Goal: Information Seeking & Learning: Learn about a topic

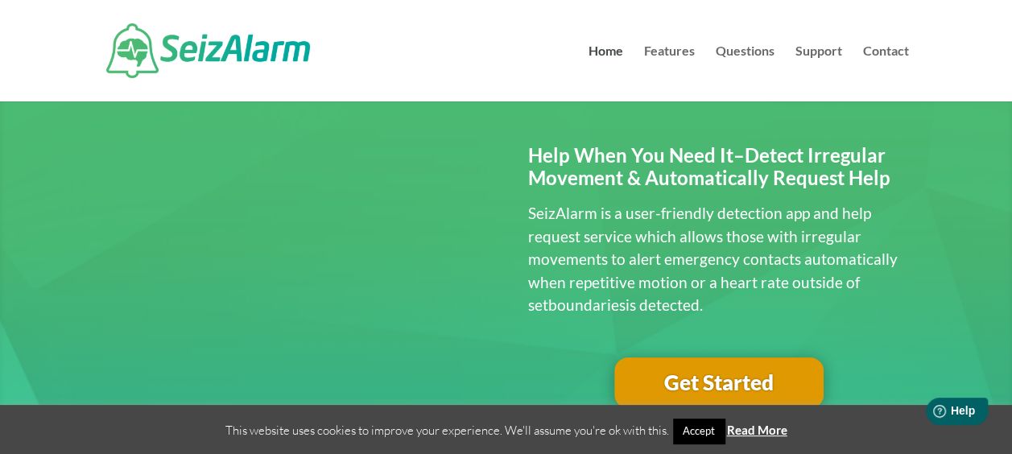
drag, startPoint x: 0, startPoint y: 0, endPoint x: 695, endPoint y: 433, distance: 819.3
click at [695, 433] on link "Accept" at bounding box center [699, 431] width 52 height 25
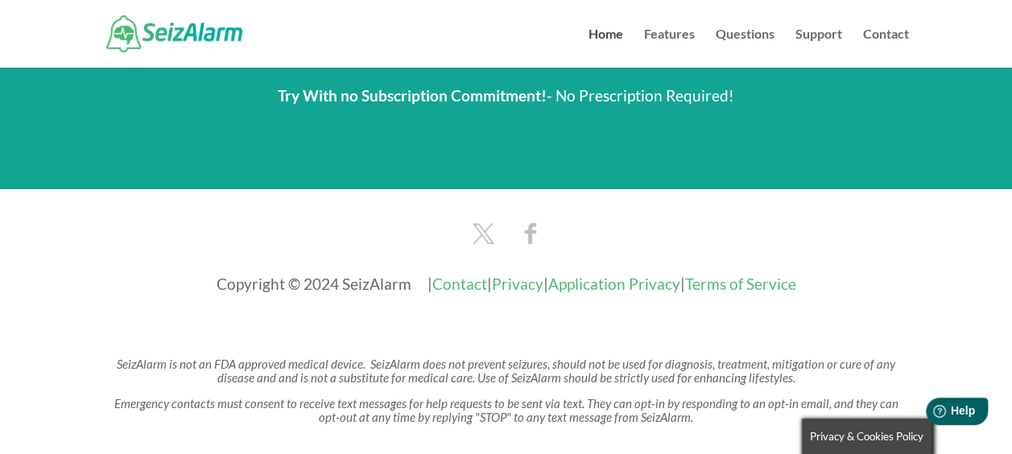
scroll to position [2898, 0]
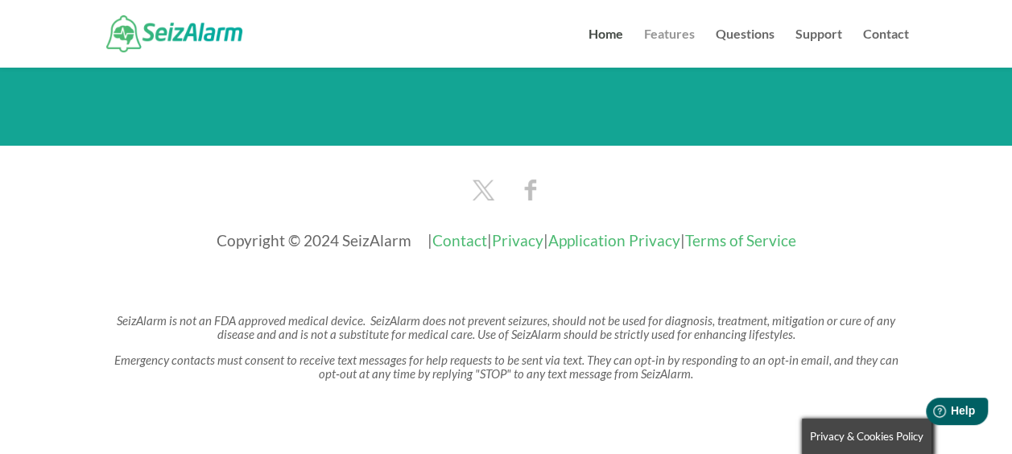
click at [676, 34] on link "Features" at bounding box center [669, 47] width 51 height 39
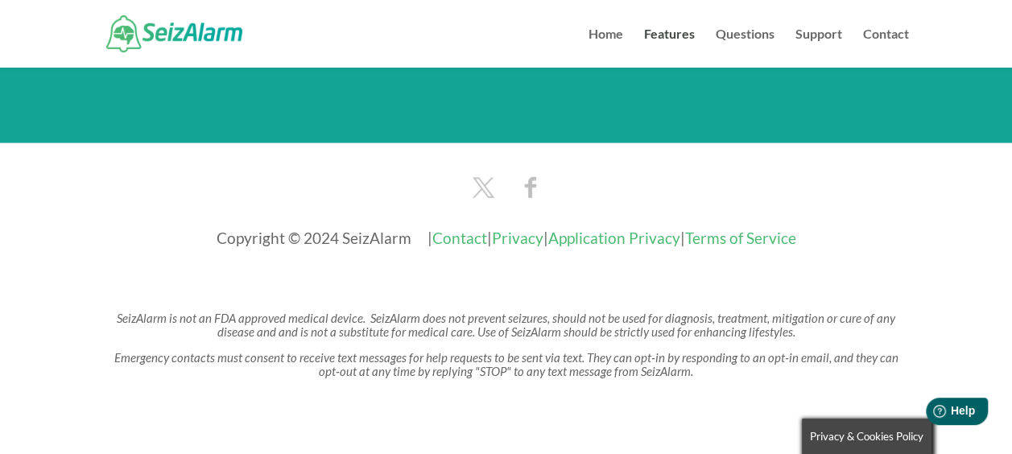
scroll to position [2104, 0]
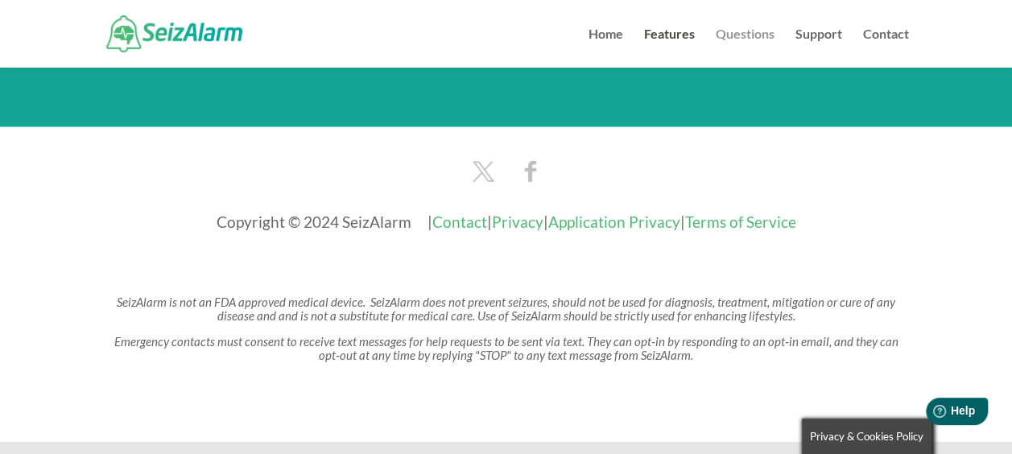
click at [753, 35] on link "Questions" at bounding box center [745, 47] width 59 height 39
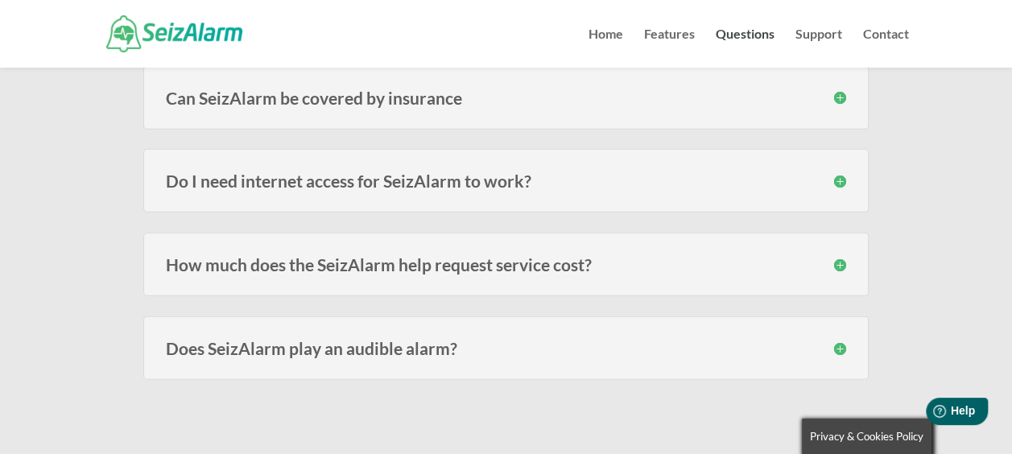
scroll to position [1975, 0]
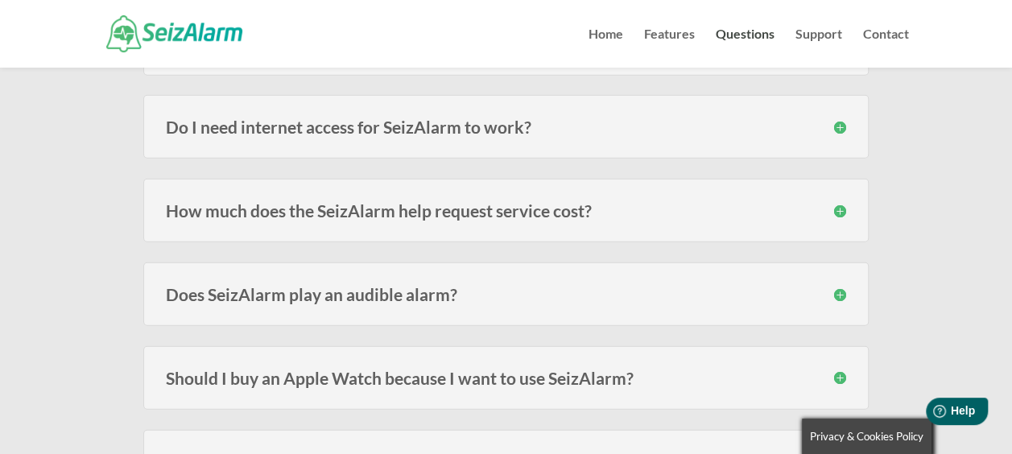
click at [840, 202] on h3 "How much does the SeizAlarm help request service cost?" at bounding box center [506, 210] width 680 height 17
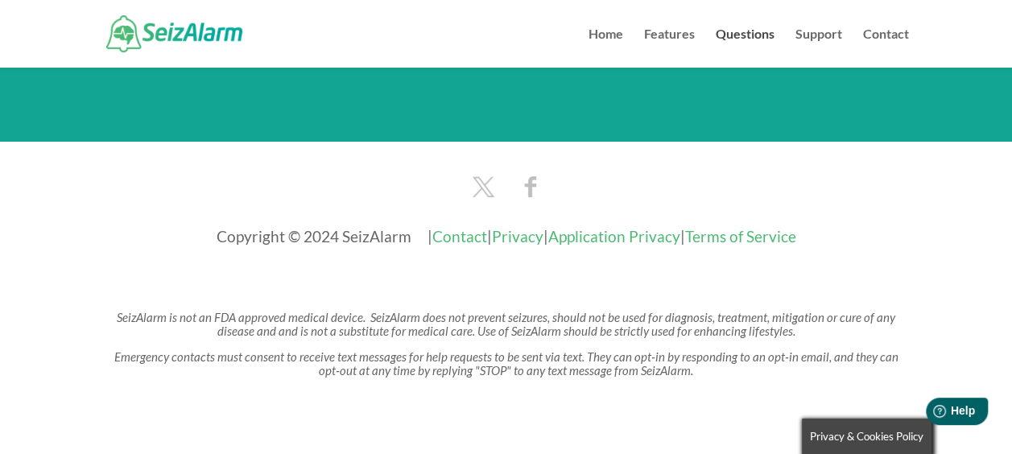
scroll to position [2999, 0]
